Goal: Transaction & Acquisition: Purchase product/service

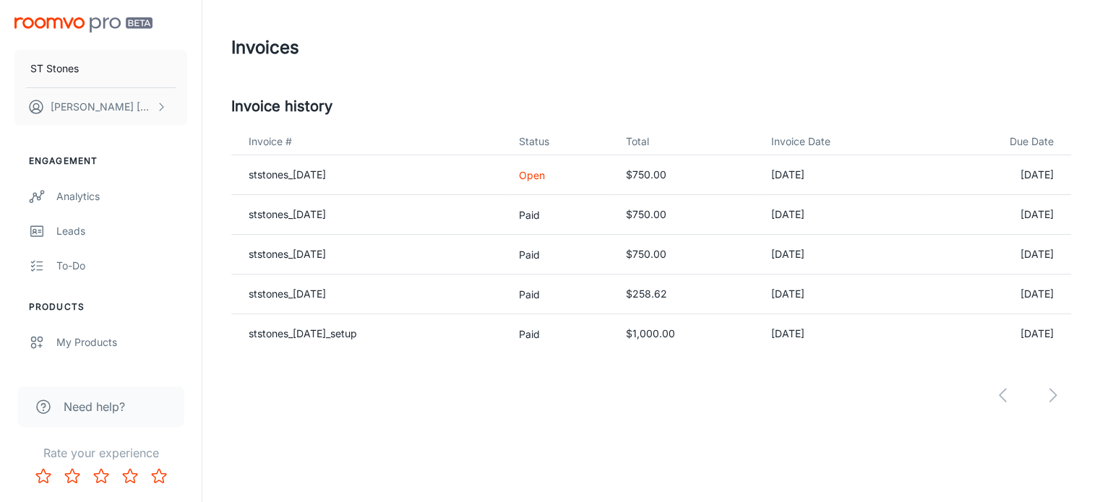
click at [552, 173] on p "Open" at bounding box center [560, 175] width 85 height 15
click at [321, 182] on td "ststones_2025-09-30" at bounding box center [368, 175] width 275 height 40
click at [317, 170] on link "ststones_2025-09-30" at bounding box center [287, 174] width 77 height 12
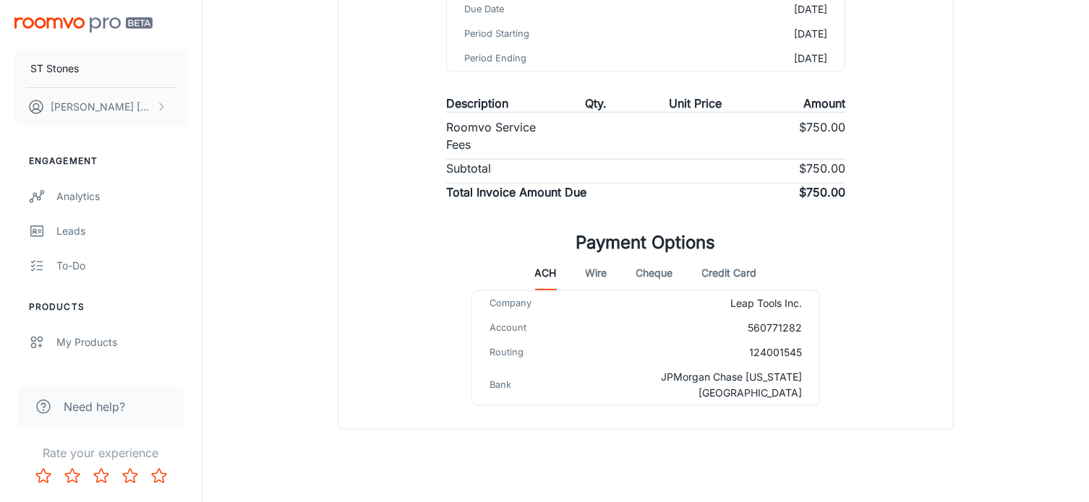
scroll to position [272, 0]
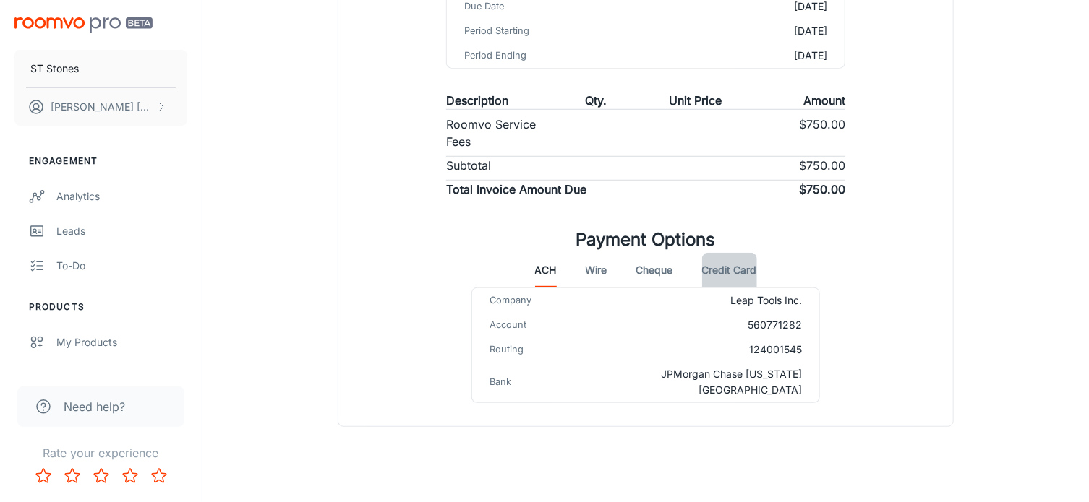
click at [745, 268] on button "Credit Card" at bounding box center [729, 270] width 55 height 35
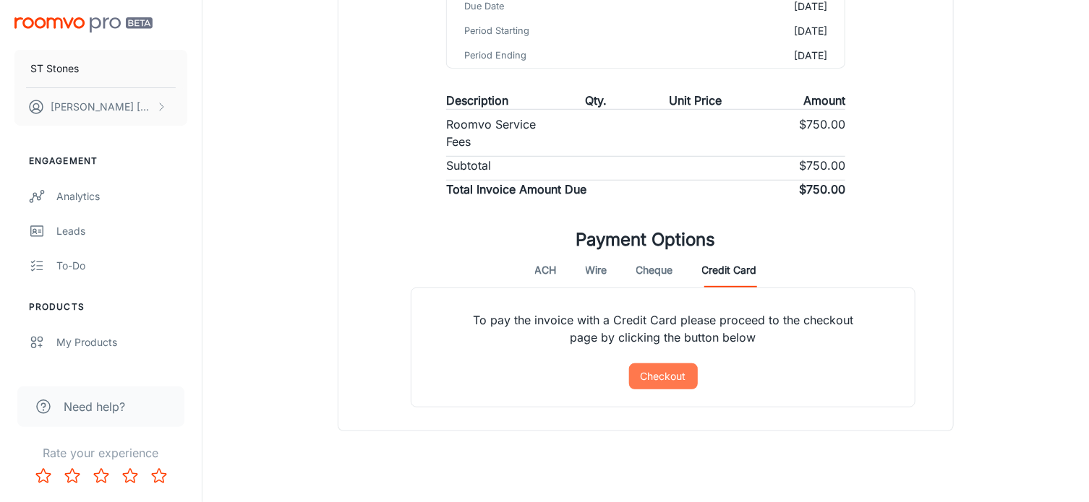
click at [682, 378] on button "Checkout" at bounding box center [663, 377] width 69 height 26
